Goal: Information Seeking & Learning: Find specific fact

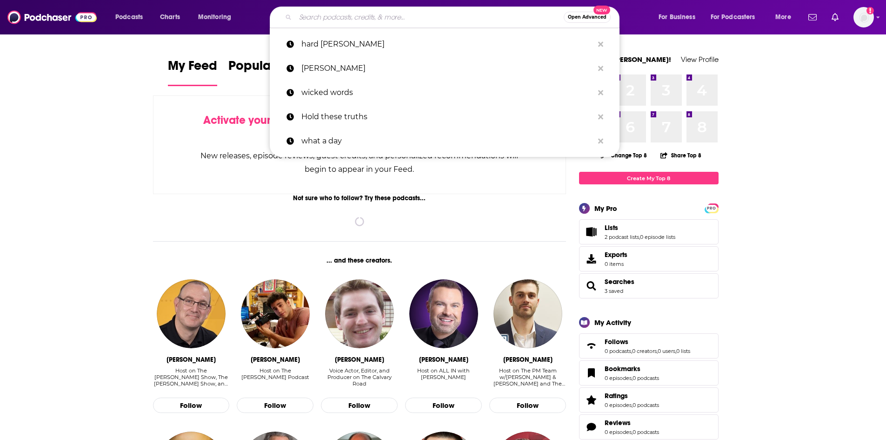
click at [305, 15] on input "Search podcasts, credits, & more..." at bounding box center [429, 17] width 268 height 15
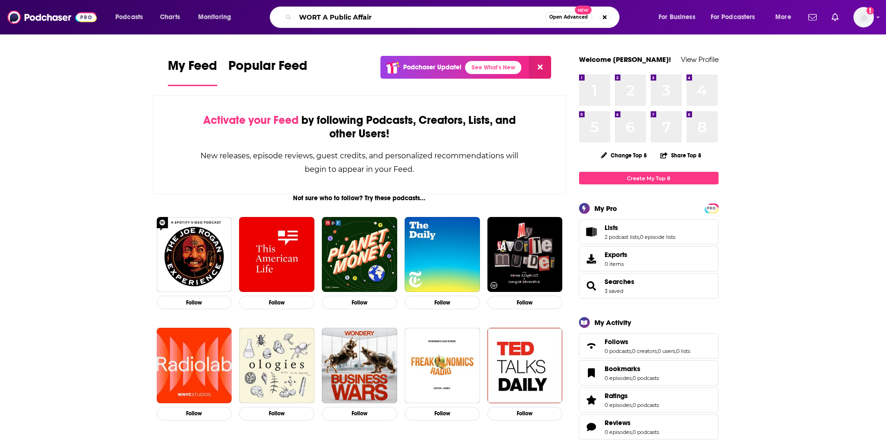
type input "WORT A Public Affair"
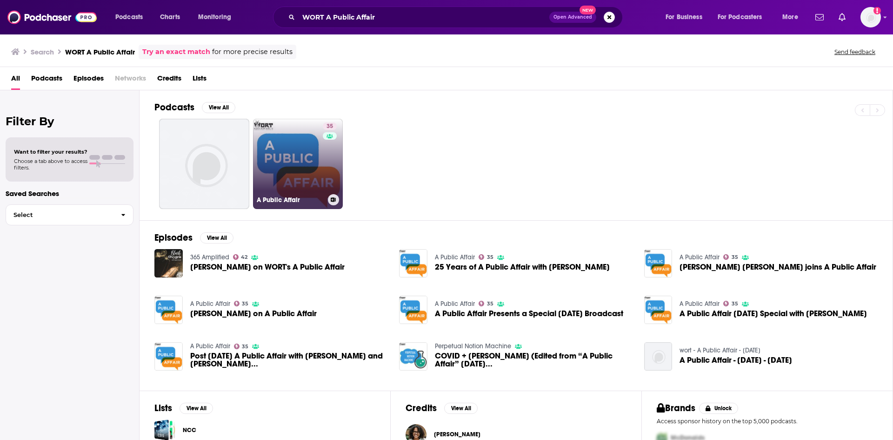
click at [321, 157] on link "35 A Public Affair" at bounding box center [298, 164] width 90 height 90
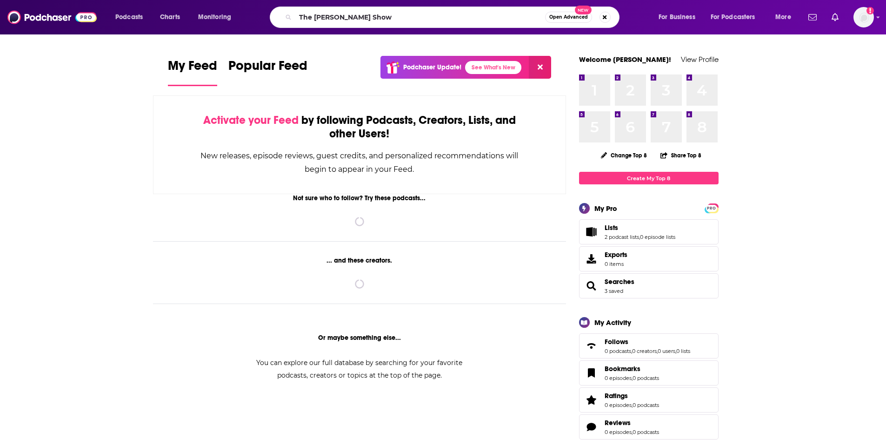
type input "The [PERSON_NAME] Show"
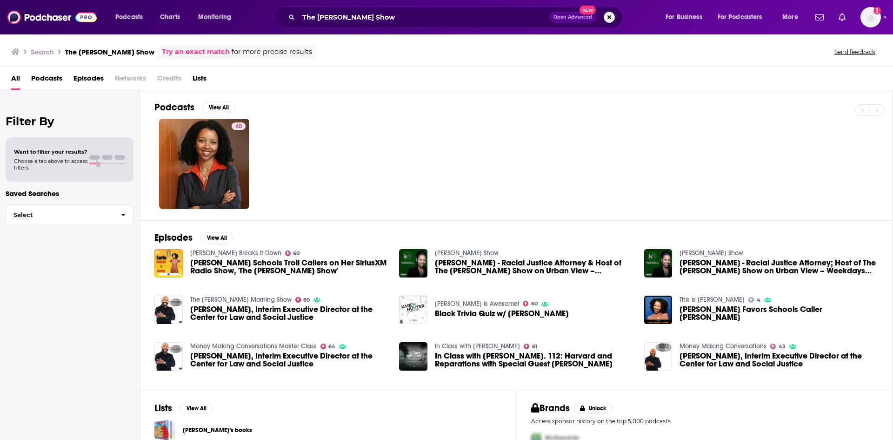
click at [249, 262] on span "Lurie Schools Troll Callers on Her SiriusXM Radio Show, 'The Lurie Daniel Favor…" at bounding box center [289, 267] width 198 height 16
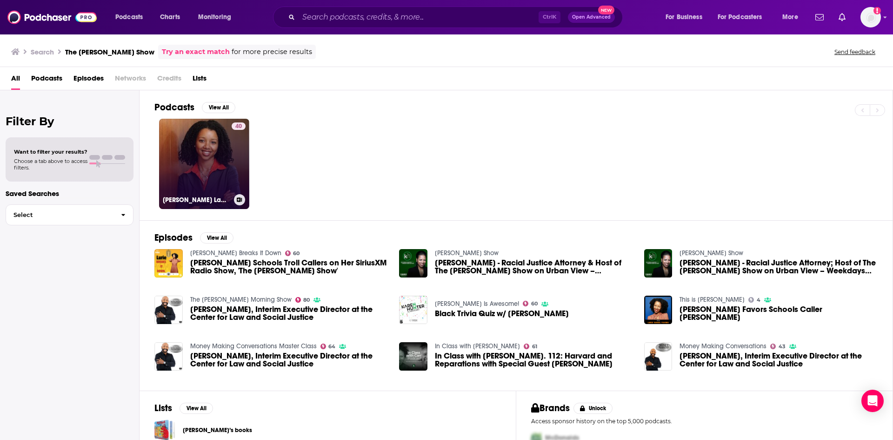
click at [197, 159] on link "40 Daniel Favors Law - Financially Focused" at bounding box center [204, 164] width 90 height 90
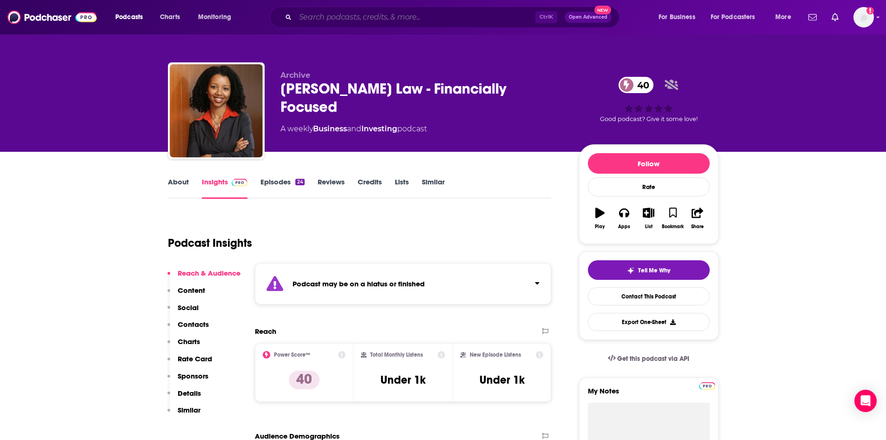
click at [322, 11] on input "Search podcasts, credits, & more..." at bounding box center [415, 17] width 240 height 15
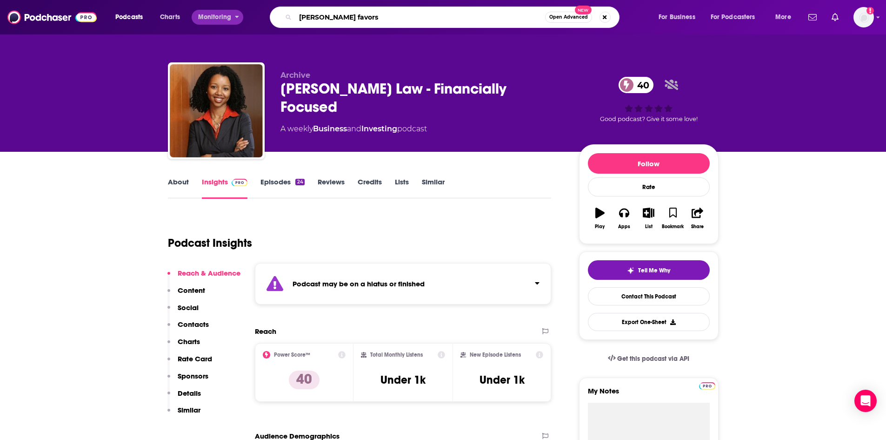
drag, startPoint x: 374, startPoint y: 17, endPoint x: 221, endPoint y: 16, distance: 153.5
click at [221, 16] on div "Podcasts Charts Monitoring lurie daniel favors Open Advanced New For Business F…" at bounding box center [454, 17] width 691 height 21
type input "tanya acker"
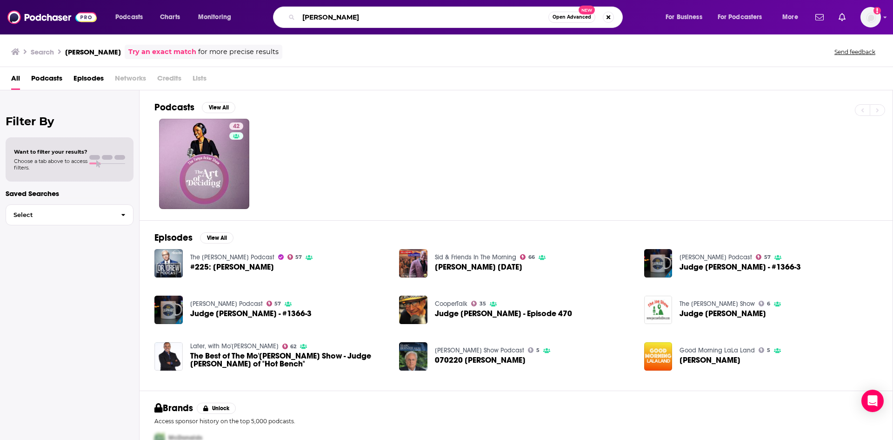
click at [353, 16] on input "tanya acker" at bounding box center [424, 17] width 250 height 15
type input "tanya acker show"
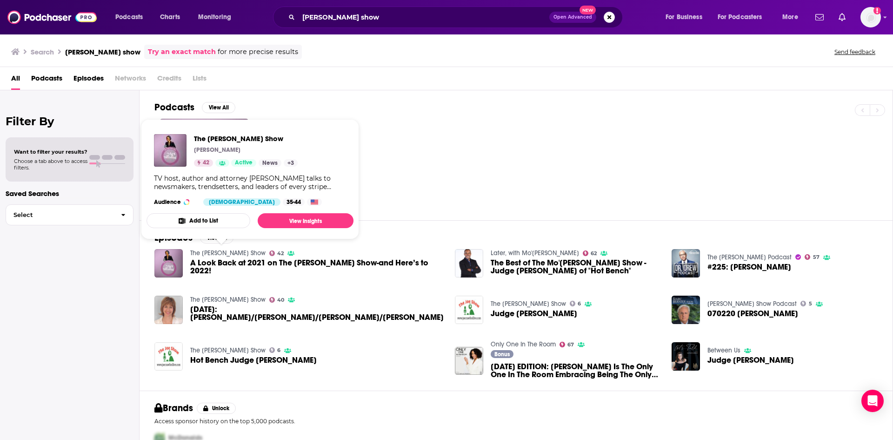
click at [245, 253] on link "The Tanya Acker Show" at bounding box center [227, 253] width 75 height 8
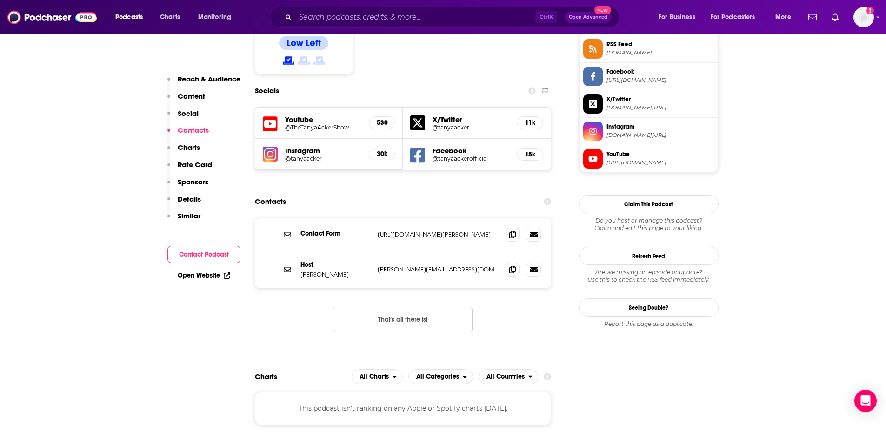
scroll to position [698, 0]
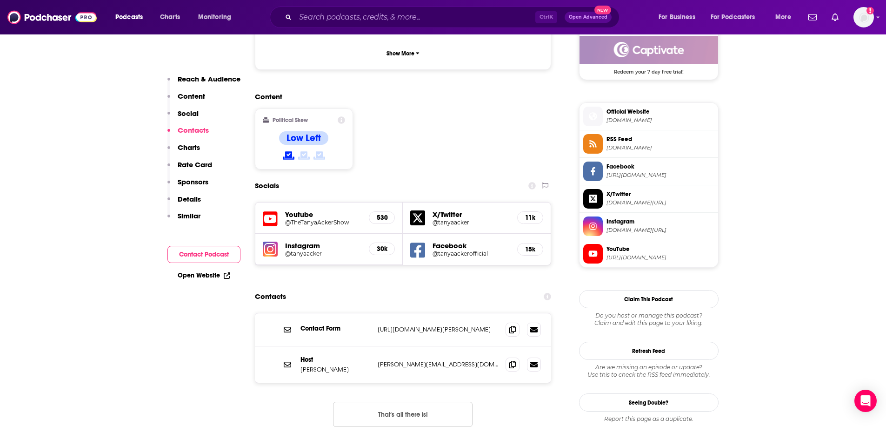
click at [302, 219] on h5 "@TheTanyaAckerShow" at bounding box center [323, 222] width 77 height 7
